Goal: Navigation & Orientation: Find specific page/section

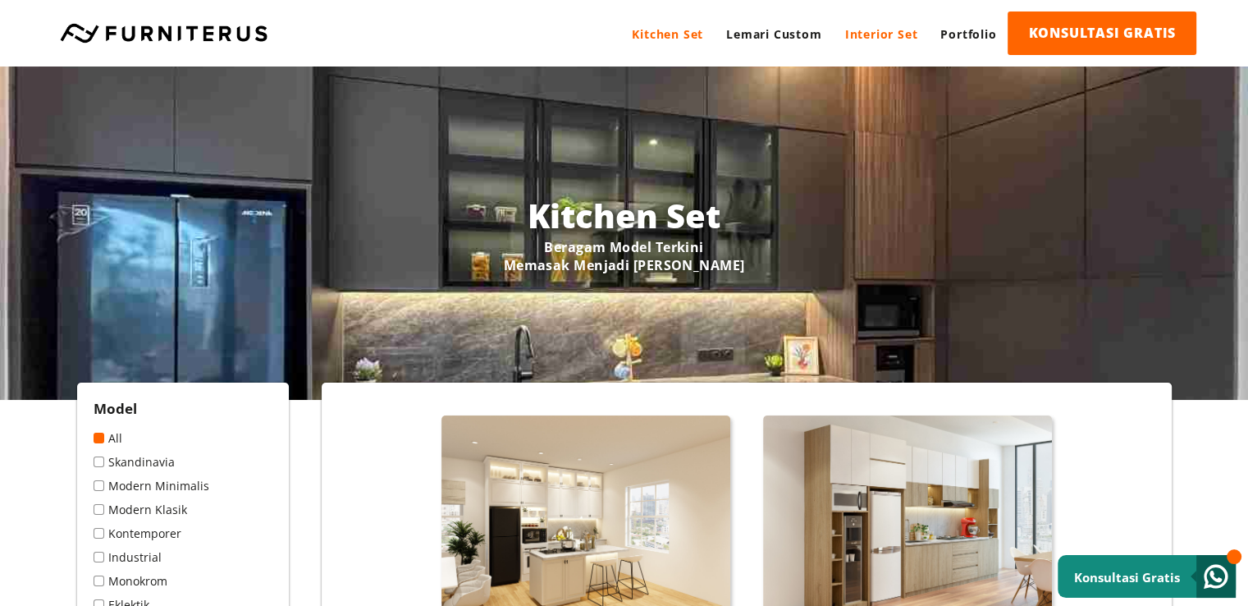
click at [867, 25] on link "Interior Set" at bounding box center [882, 33] width 96 height 45
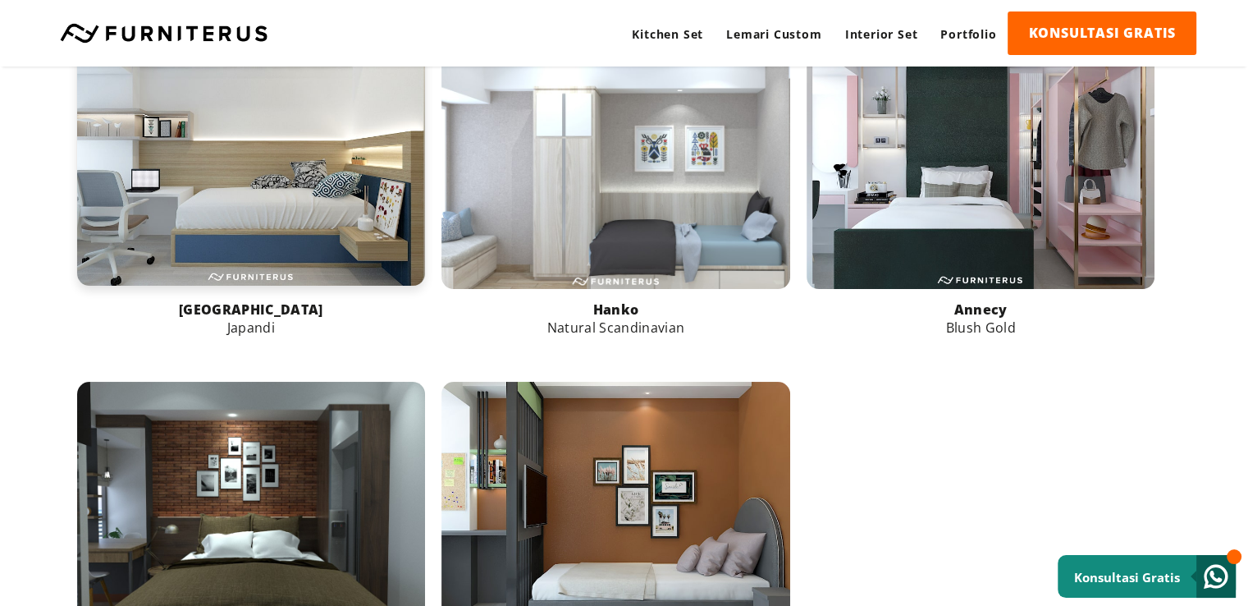
scroll to position [657, 0]
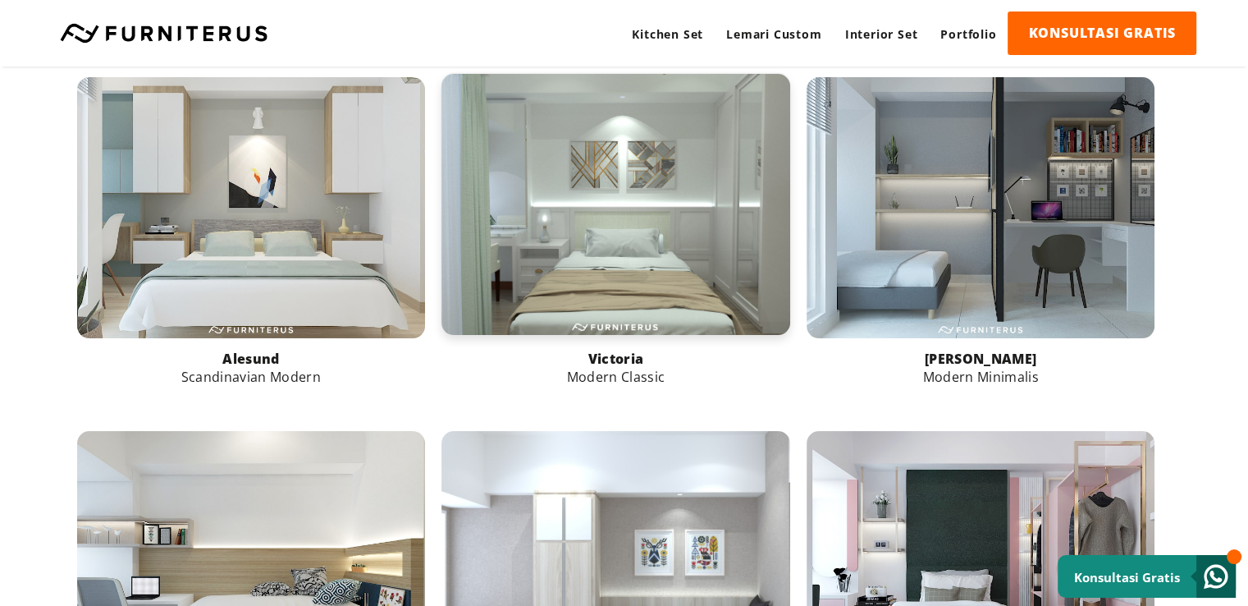
click at [599, 185] on link at bounding box center [615, 204] width 349 height 261
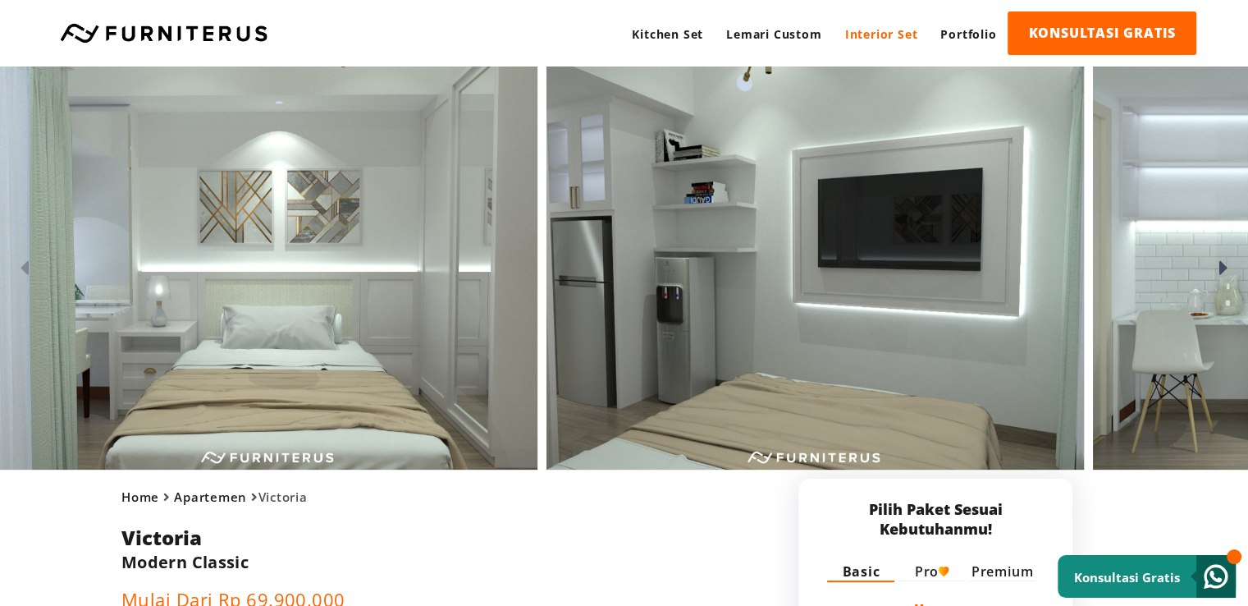
click at [1224, 266] on icon at bounding box center [1223, 268] width 9 height 24
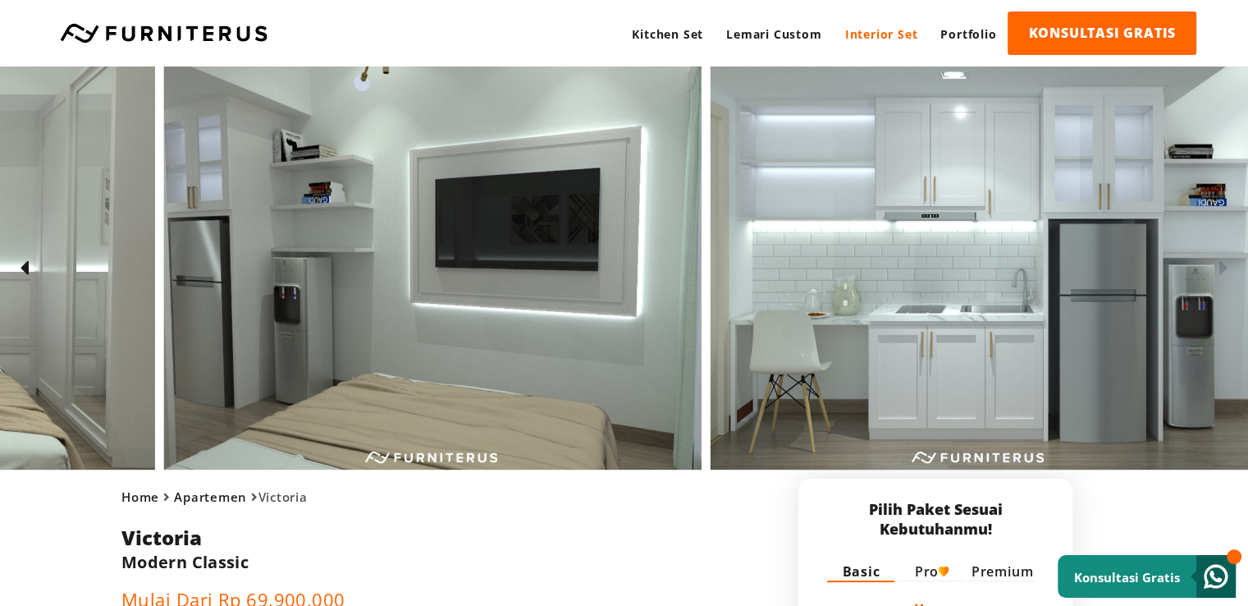
click at [1224, 266] on icon at bounding box center [1223, 268] width 9 height 24
click at [1224, 265] on icon at bounding box center [1223, 268] width 9 height 24
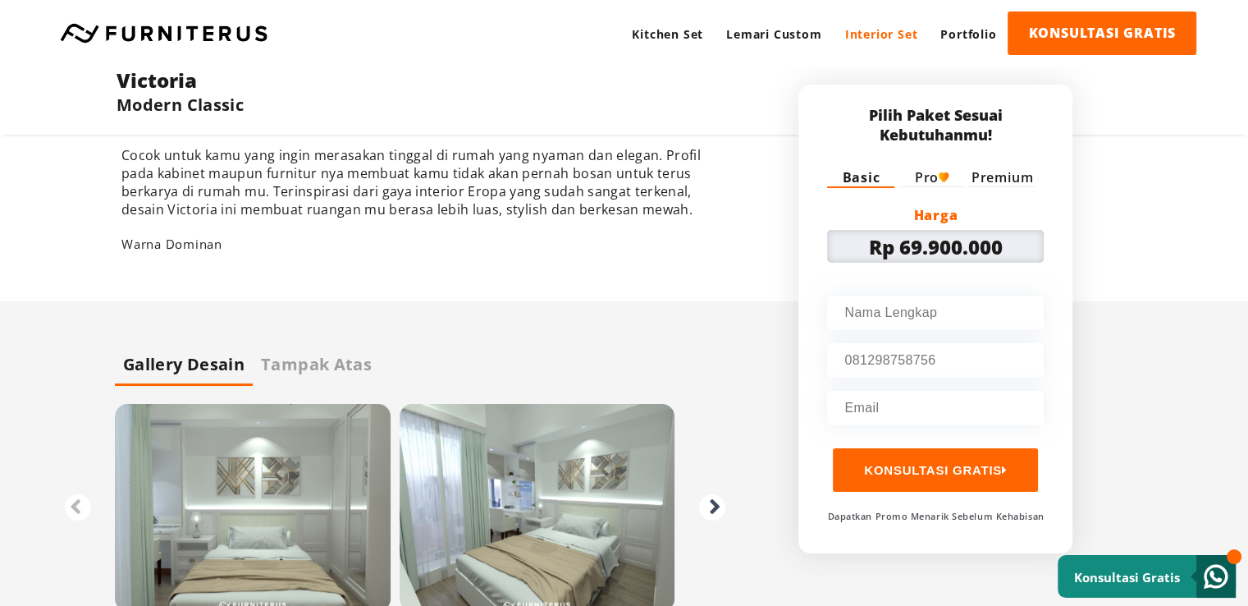
scroll to position [675, 0]
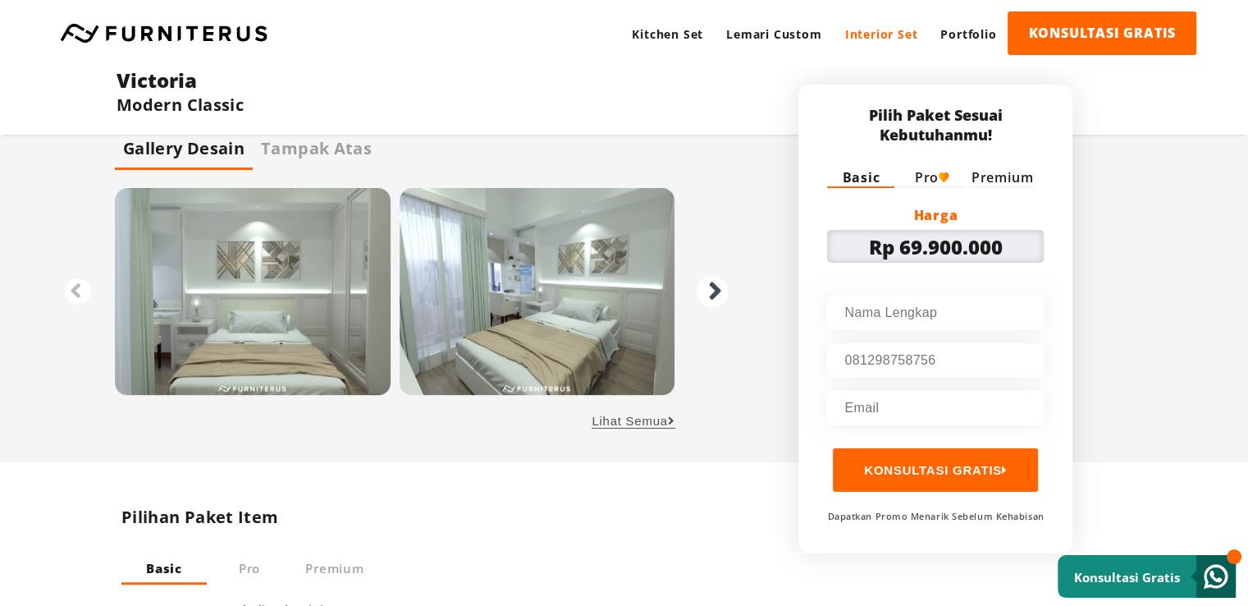
click at [712, 286] on icon at bounding box center [715, 291] width 14 height 29
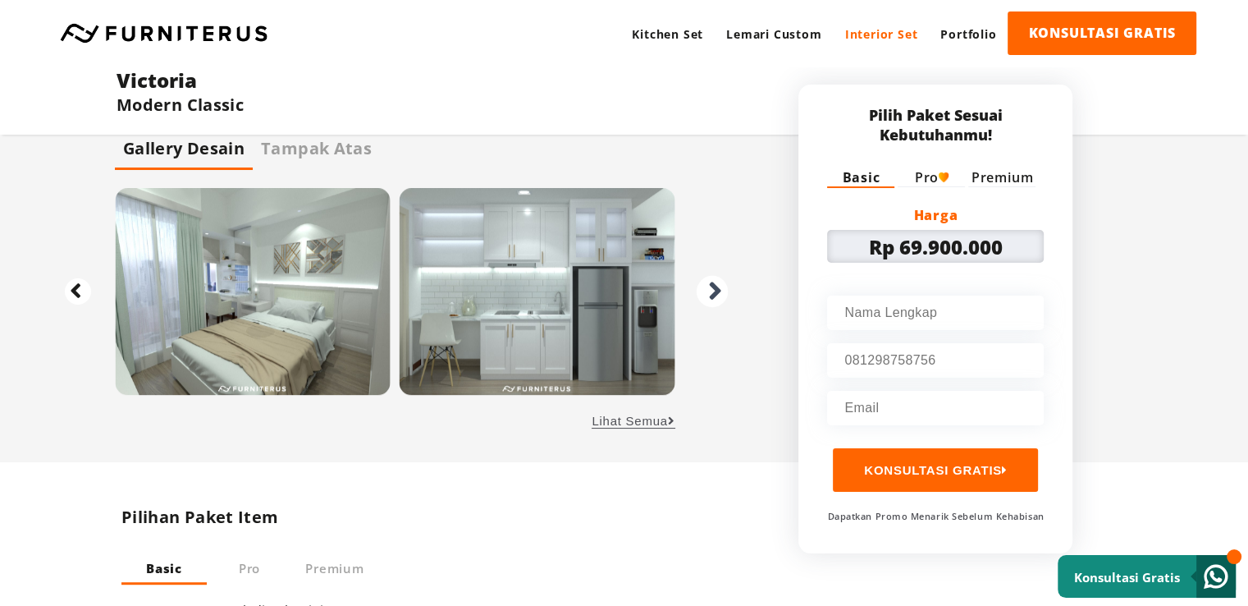
click at [712, 286] on icon at bounding box center [715, 291] width 14 height 29
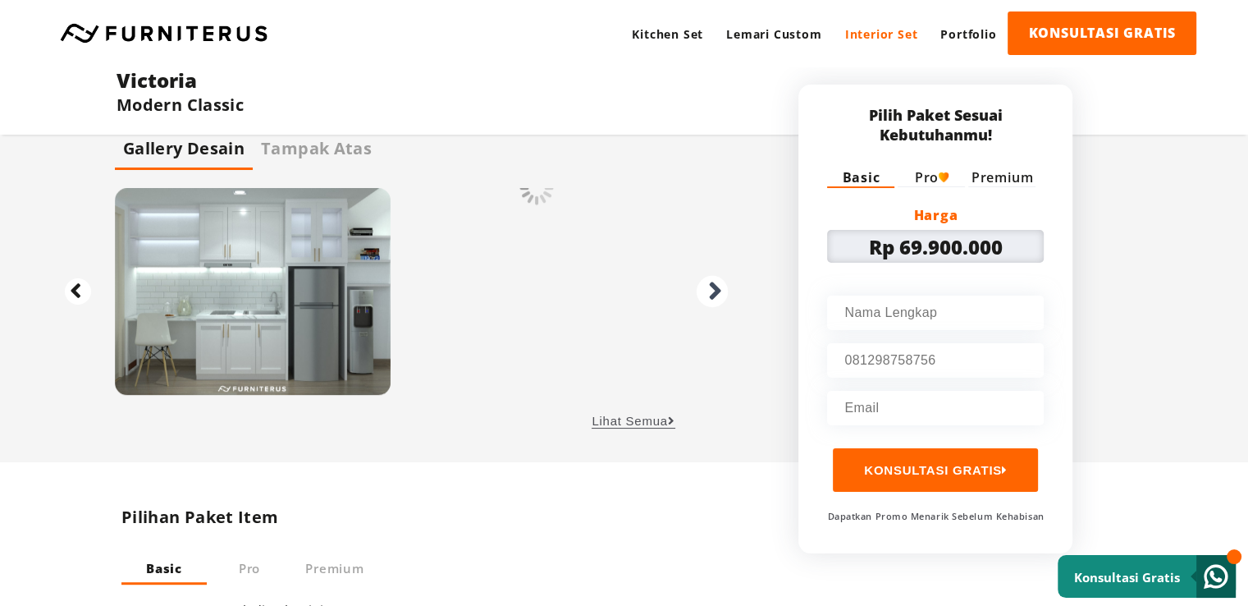
click at [712, 286] on icon at bounding box center [715, 291] width 14 height 29
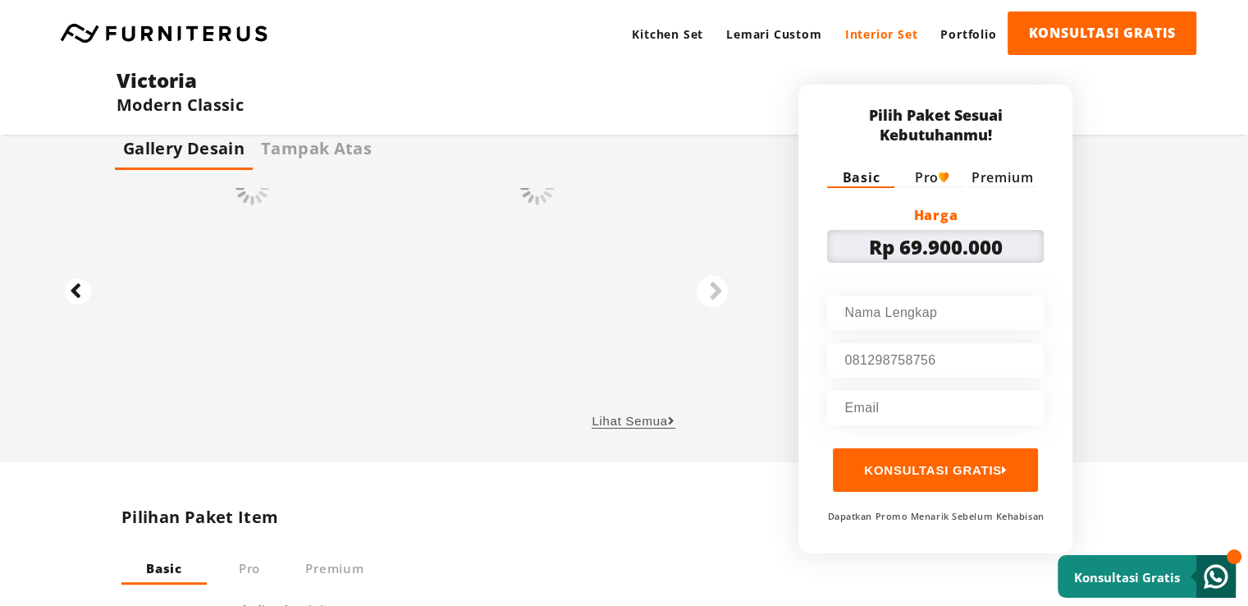
click at [712, 286] on icon at bounding box center [715, 291] width 14 height 29
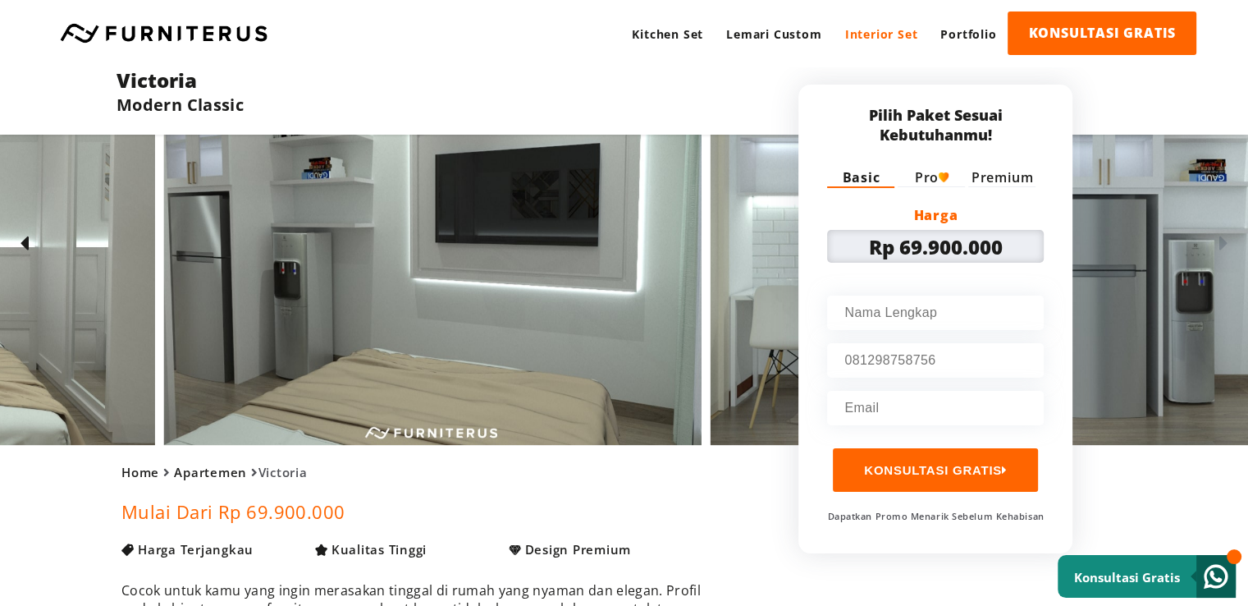
scroll to position [0, 0]
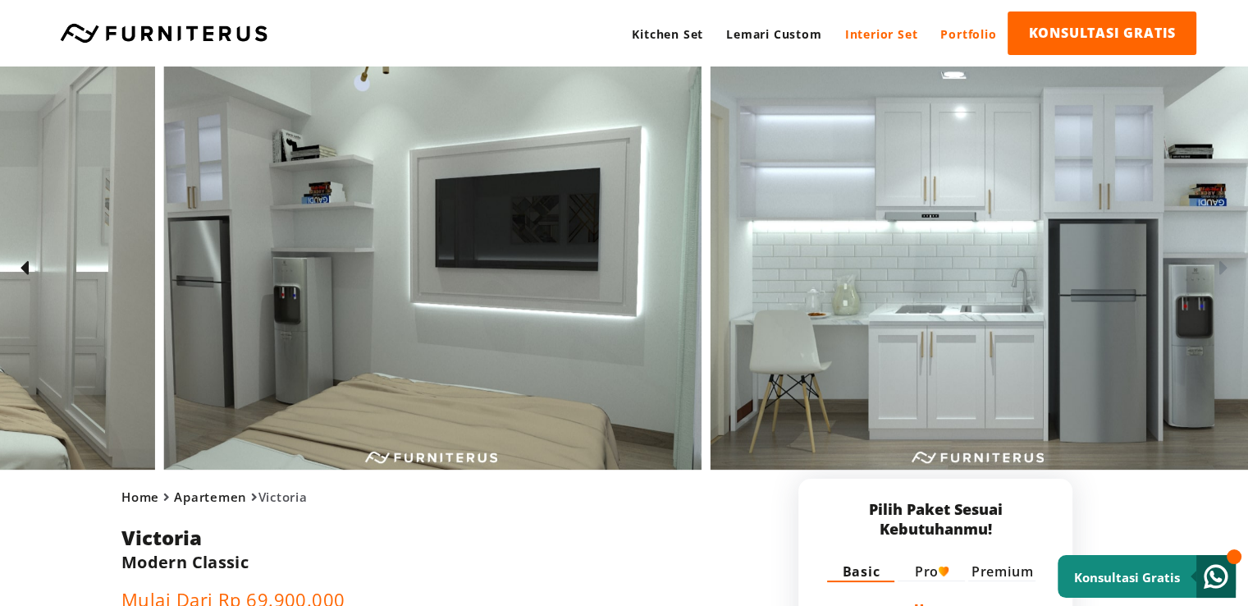
click at [940, 38] on link "Portfolio" at bounding box center [968, 33] width 79 height 45
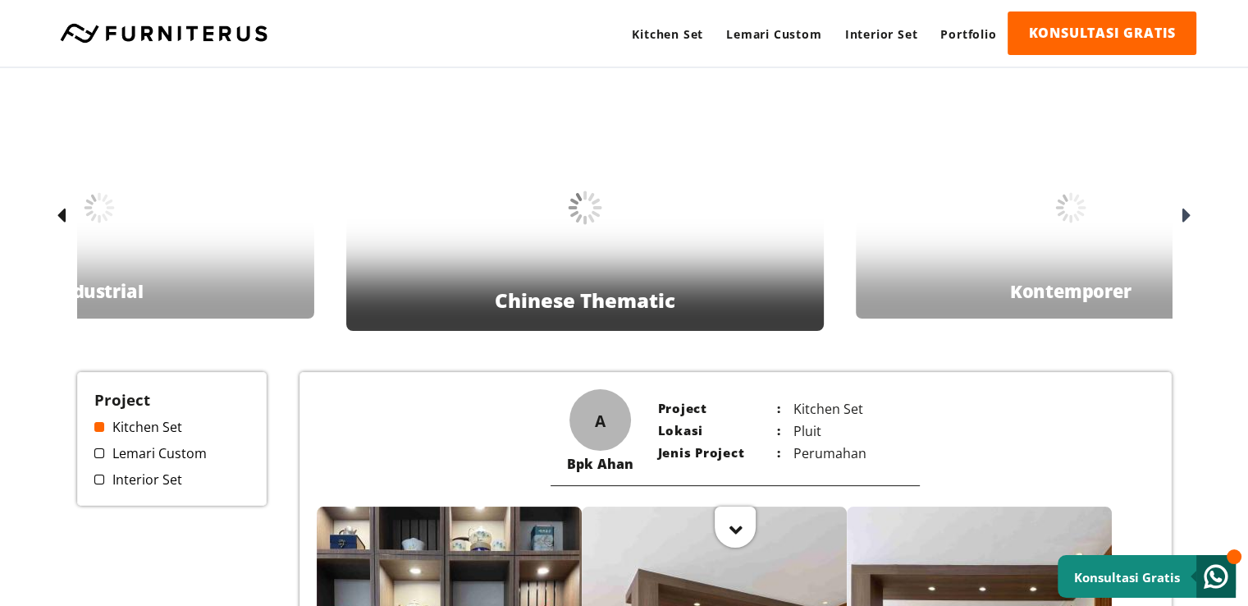
click at [97, 478] on span at bounding box center [99, 479] width 10 height 10
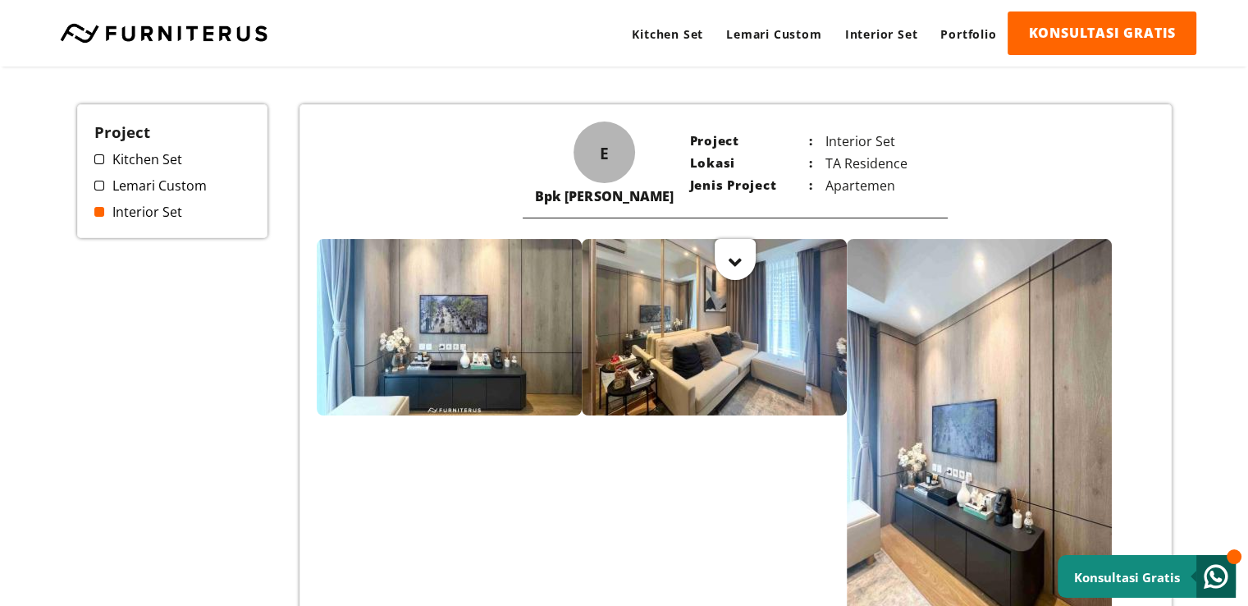
scroll to position [410, 0]
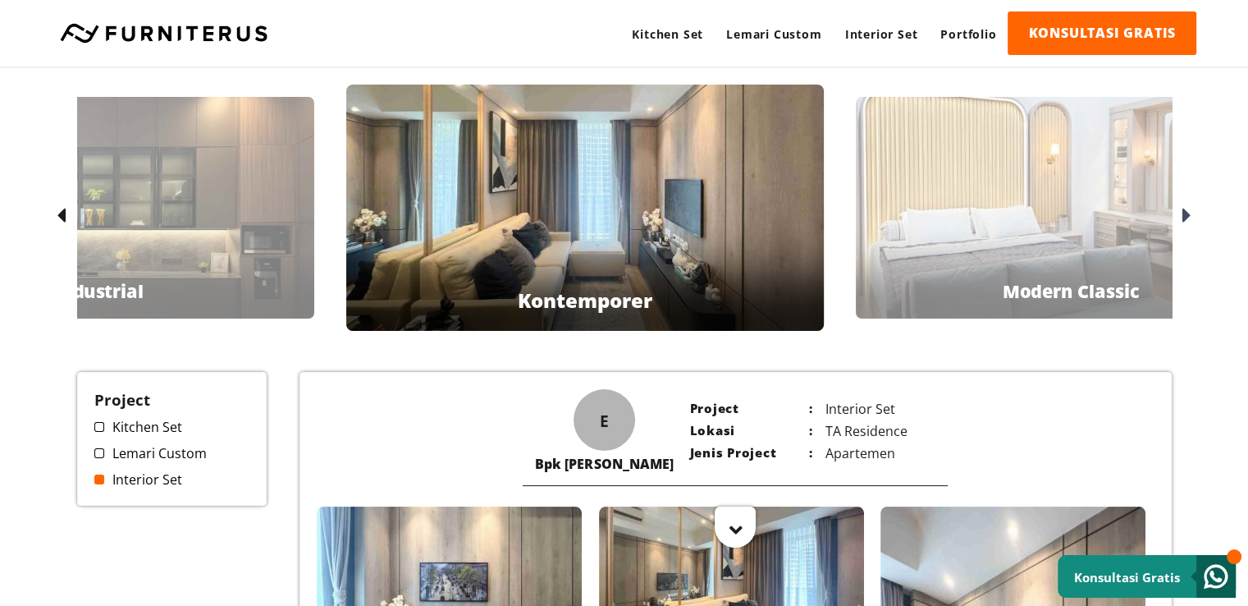
click at [1180, 213] on div at bounding box center [1185, 216] width 26 height 26
